Goal: Find specific page/section: Find specific page/section

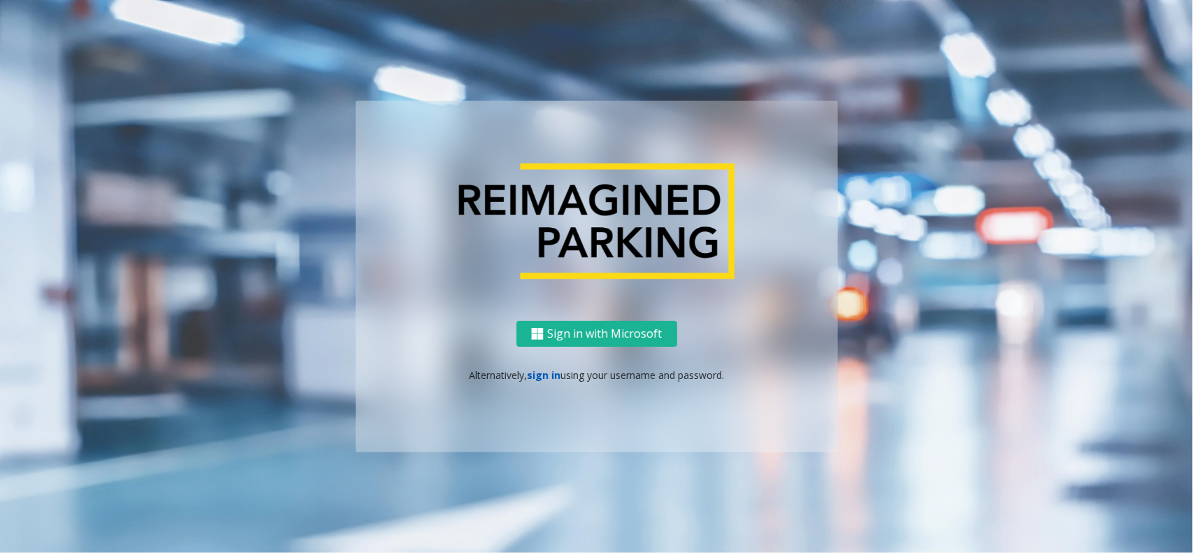
click at [552, 379] on link "sign in" at bounding box center [544, 374] width 34 height 13
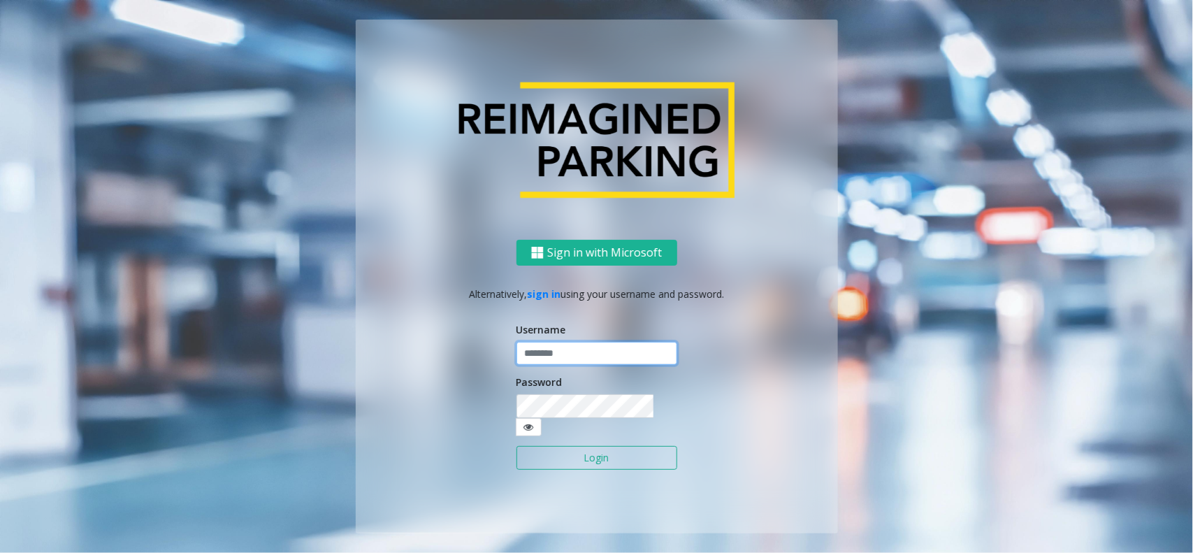
click at [568, 357] on input "text" at bounding box center [597, 354] width 161 height 24
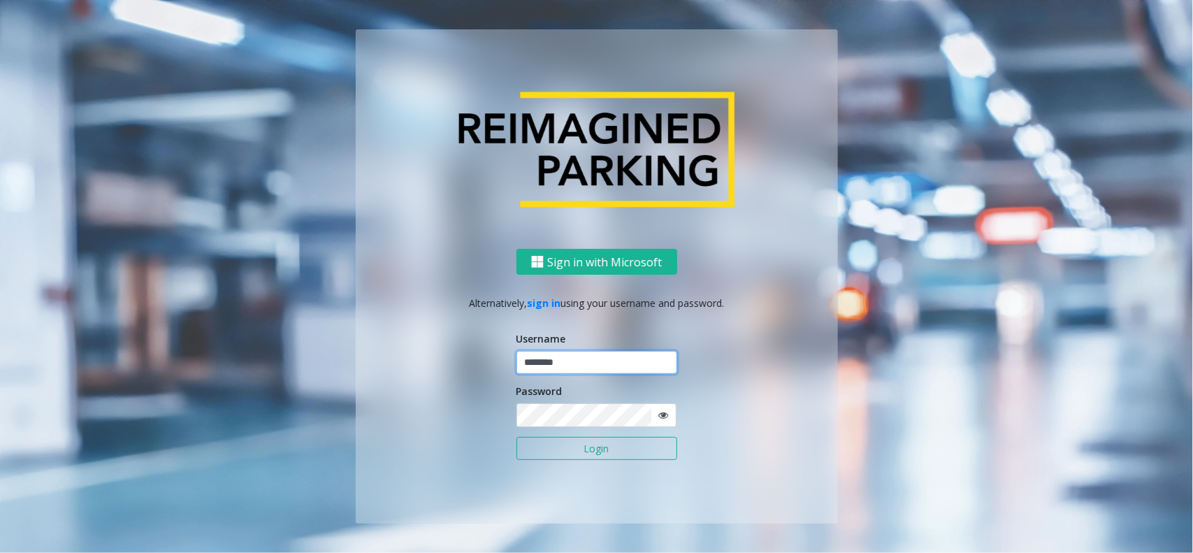
type input "********"
click at [517, 437] on button "Login" at bounding box center [597, 449] width 161 height 24
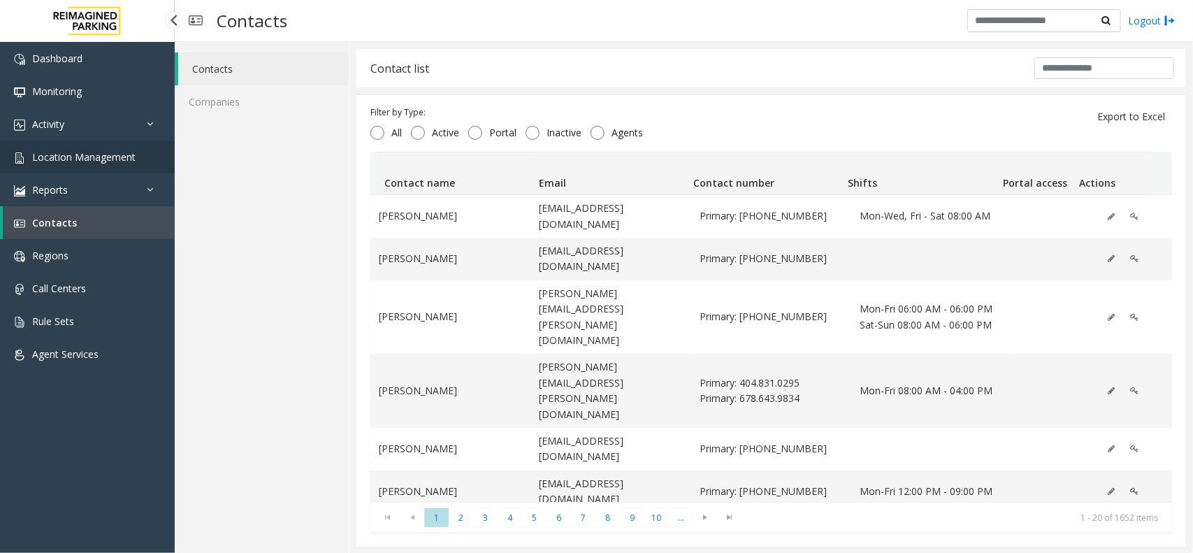
click at [91, 158] on span "Location Management" at bounding box center [83, 156] width 103 height 13
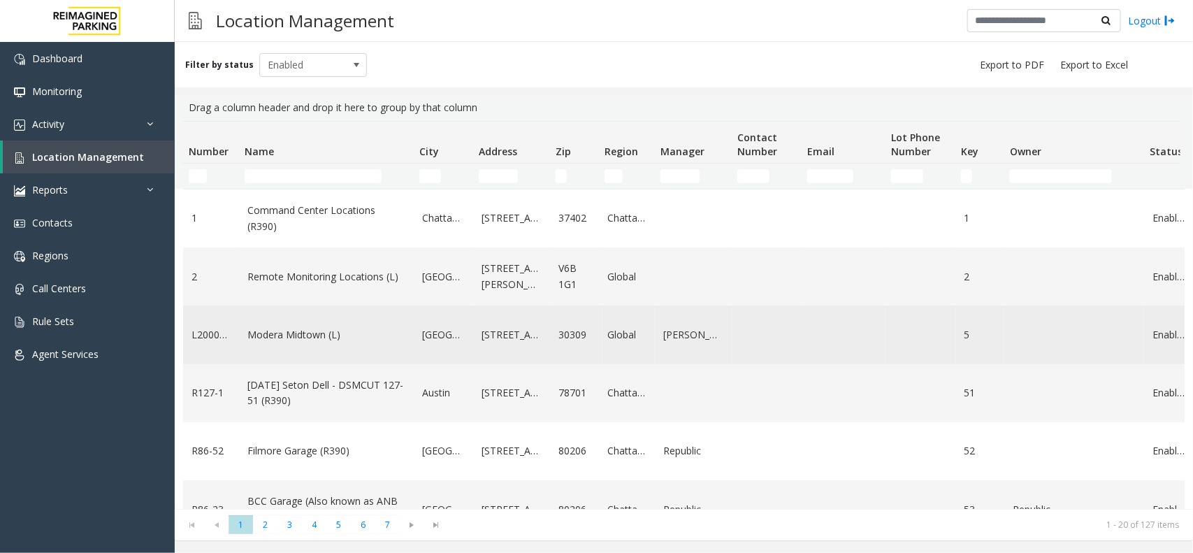
drag, startPoint x: 309, startPoint y: 338, endPoint x: 323, endPoint y: 355, distance: 22.4
click at [320, 354] on td "Modera Midtown (L)" at bounding box center [326, 334] width 175 height 58
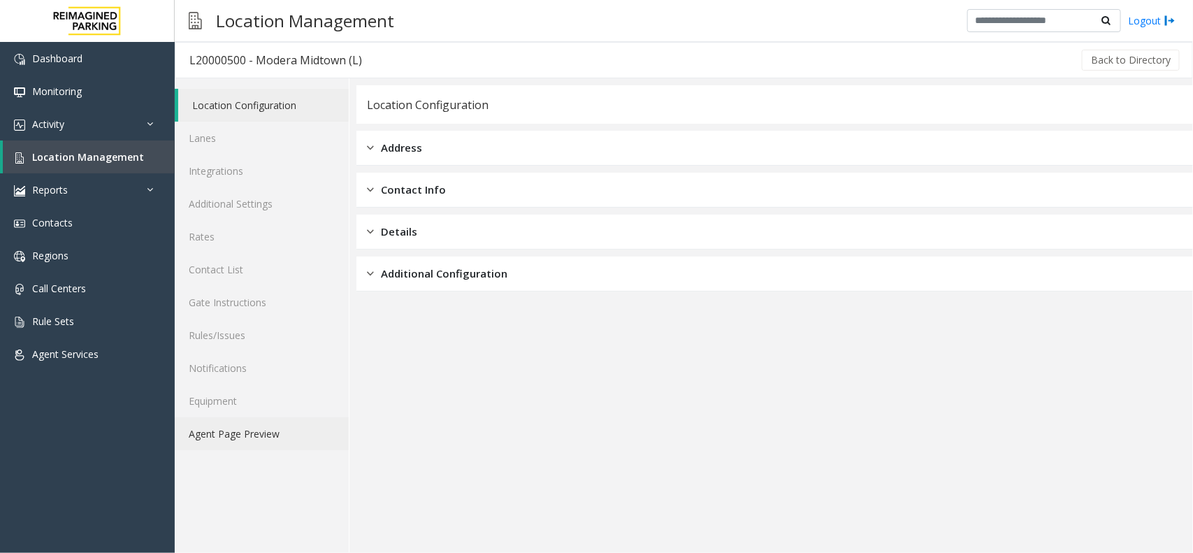
click at [280, 418] on link "Agent Page Preview" at bounding box center [262, 433] width 174 height 33
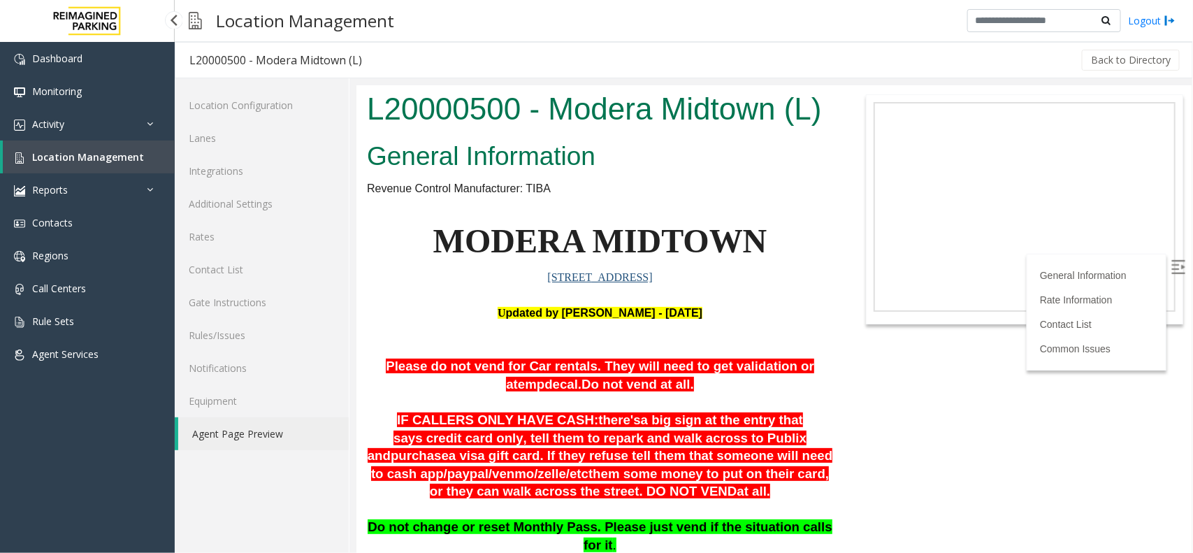
click at [79, 162] on link "Location Management" at bounding box center [89, 157] width 172 height 33
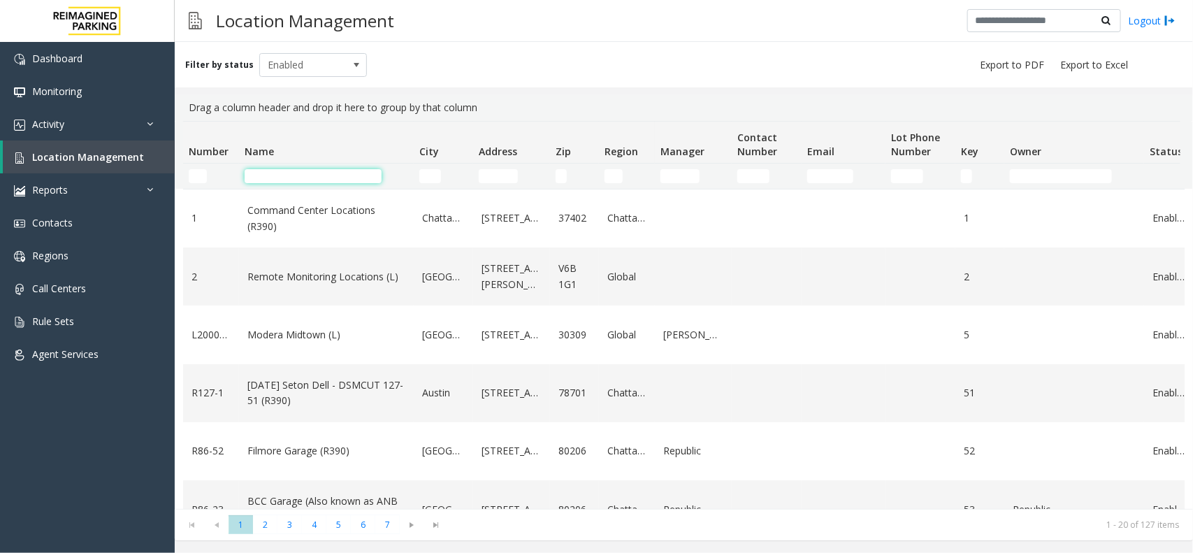
click at [268, 175] on input "Name Filter" at bounding box center [313, 176] width 137 height 14
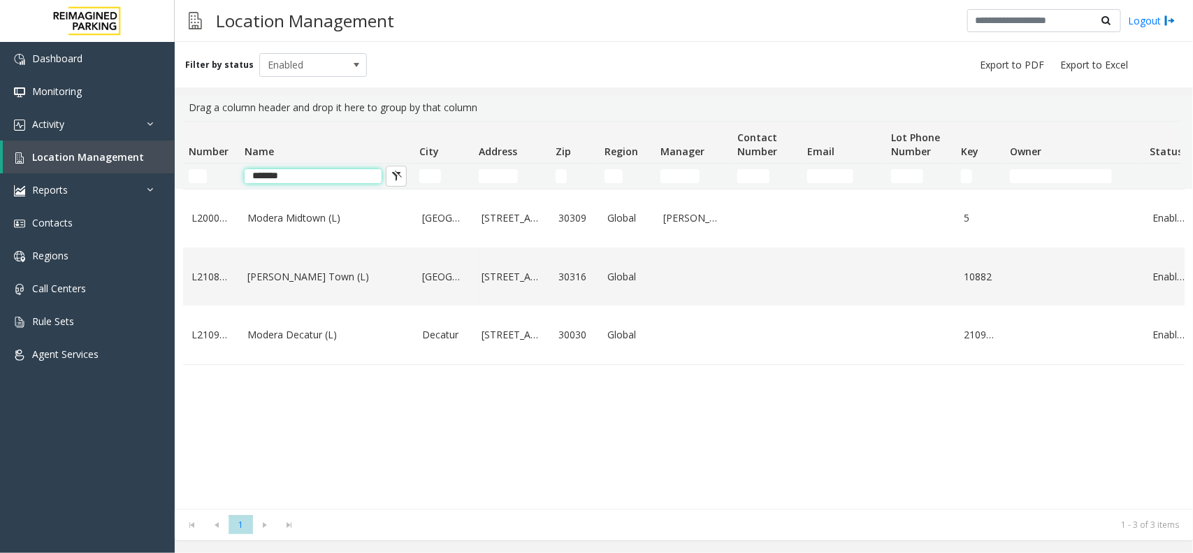
click at [319, 169] on input "******" at bounding box center [313, 176] width 137 height 14
type input "*"
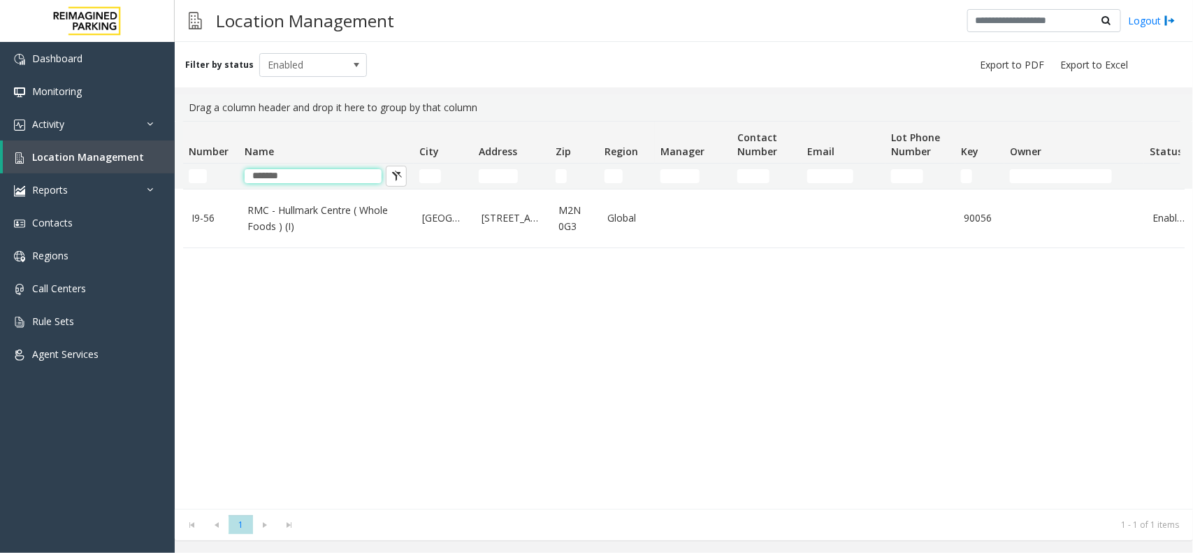
type input "*******"
click at [312, 236] on td "RMC - Hullmark Centre ( Whole Foods ) (I)" at bounding box center [326, 218] width 175 height 58
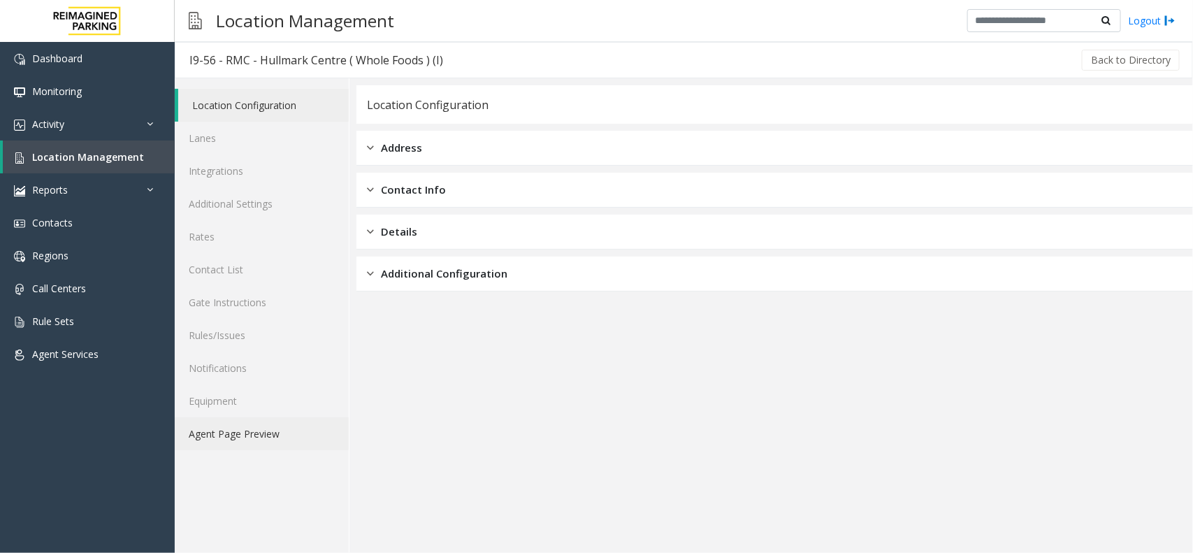
click at [259, 449] on link "Agent Page Preview" at bounding box center [262, 433] width 174 height 33
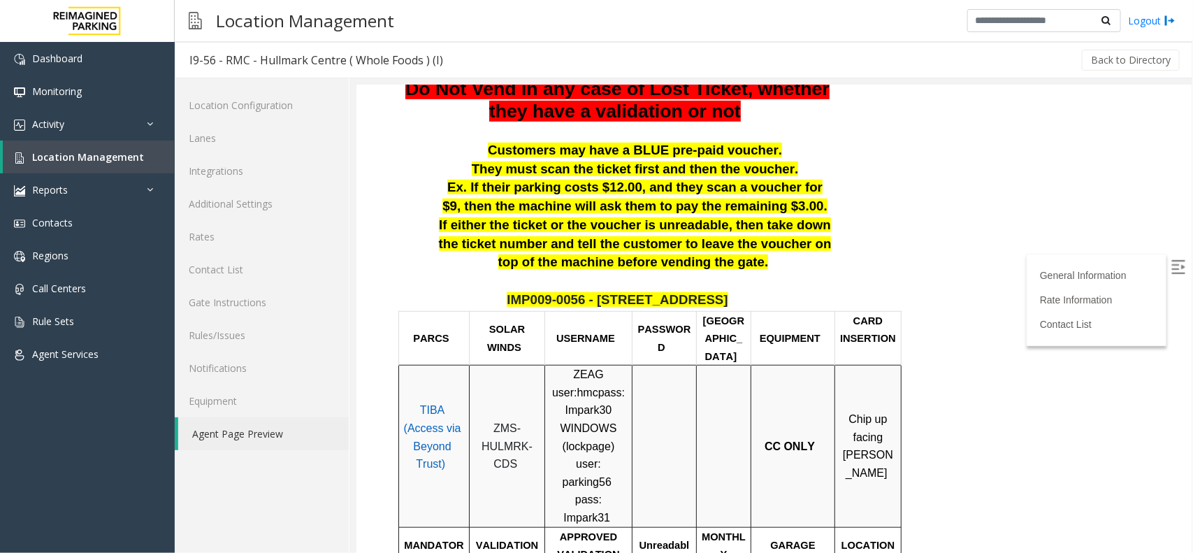
scroll to position [350, 0]
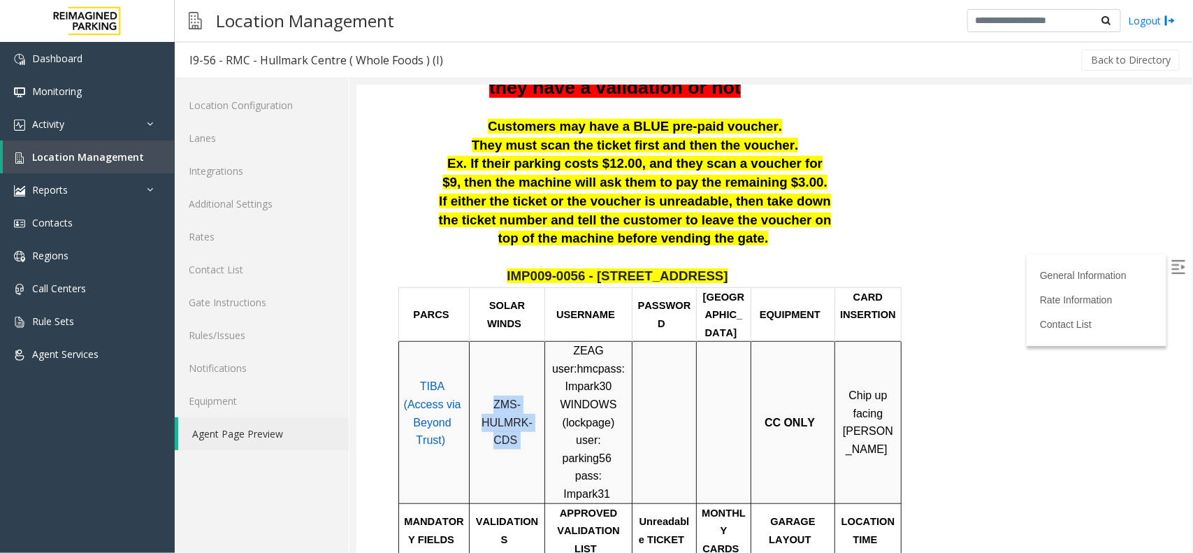
drag, startPoint x: 521, startPoint y: 394, endPoint x: 487, endPoint y: 350, distance: 55.8
click at [489, 395] on p "ZMS-HULMRK-CDS" at bounding box center [506, 422] width 65 height 54
click at [428, 377] on p "TIBA (Access via Beyond Trust)" at bounding box center [432, 421] width 64 height 89
click at [433, 380] on span "TIBA (Access via Beyond Trust)" at bounding box center [431, 413] width 57 height 66
drag, startPoint x: 525, startPoint y: 394, endPoint x: 489, endPoint y: 338, distance: 66.3
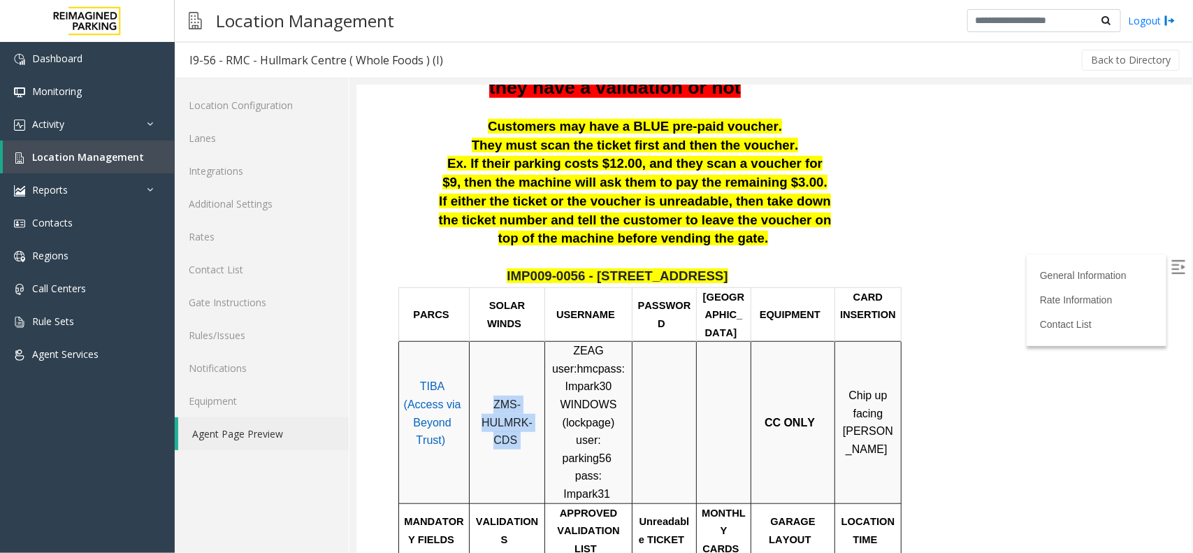
click at [489, 341] on td "ZMS-HULMRK-CDS" at bounding box center [506, 421] width 75 height 161
copy p "ZMS-HULMRK-CDS"
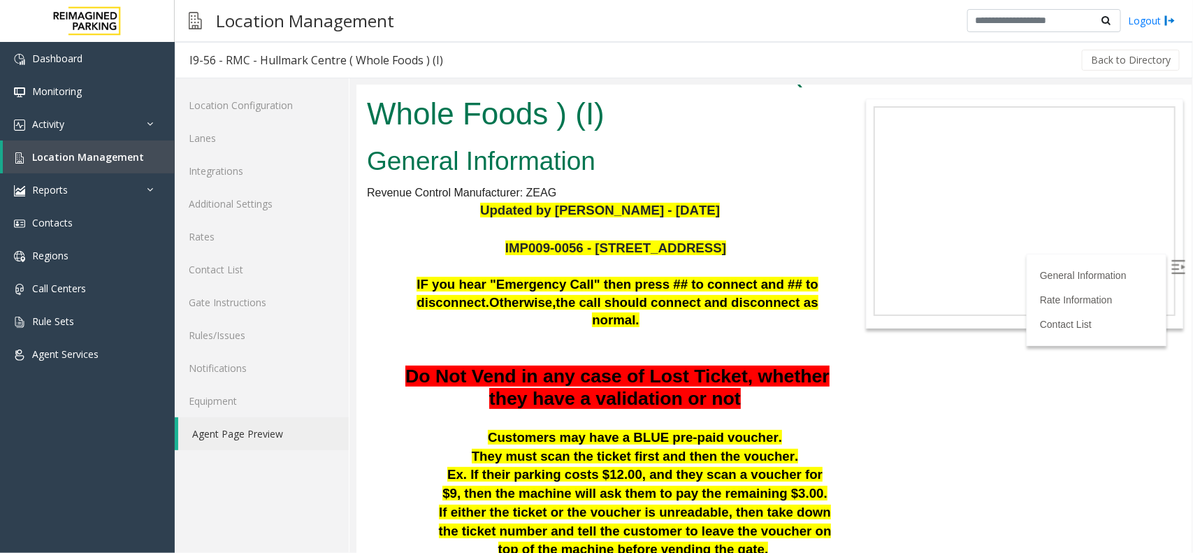
scroll to position [0, 0]
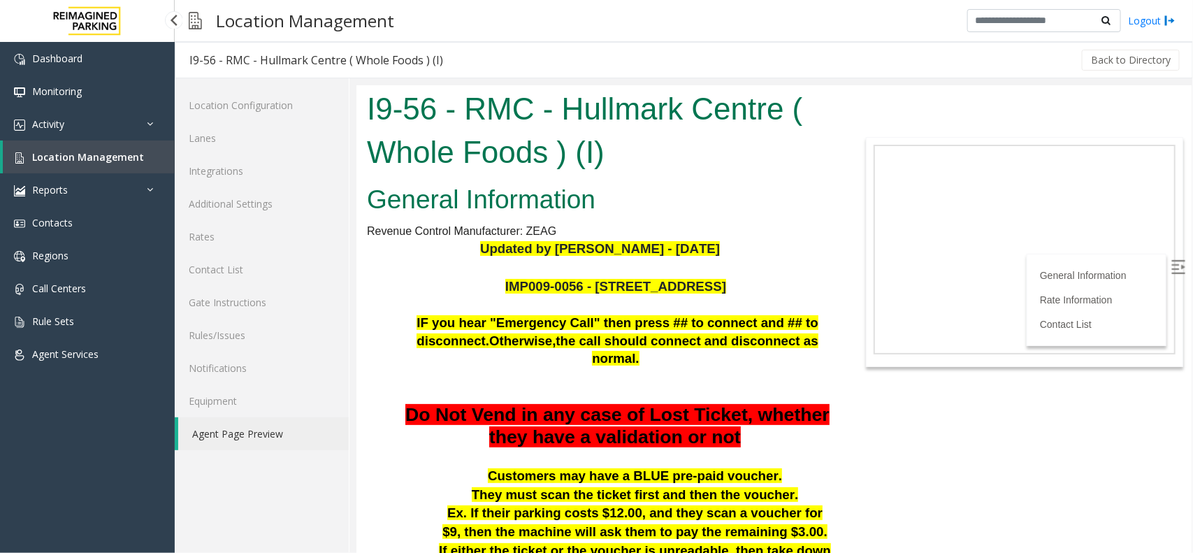
click at [96, 157] on span "Location Management" at bounding box center [88, 156] width 112 height 13
